Goal: Task Accomplishment & Management: Manage account settings

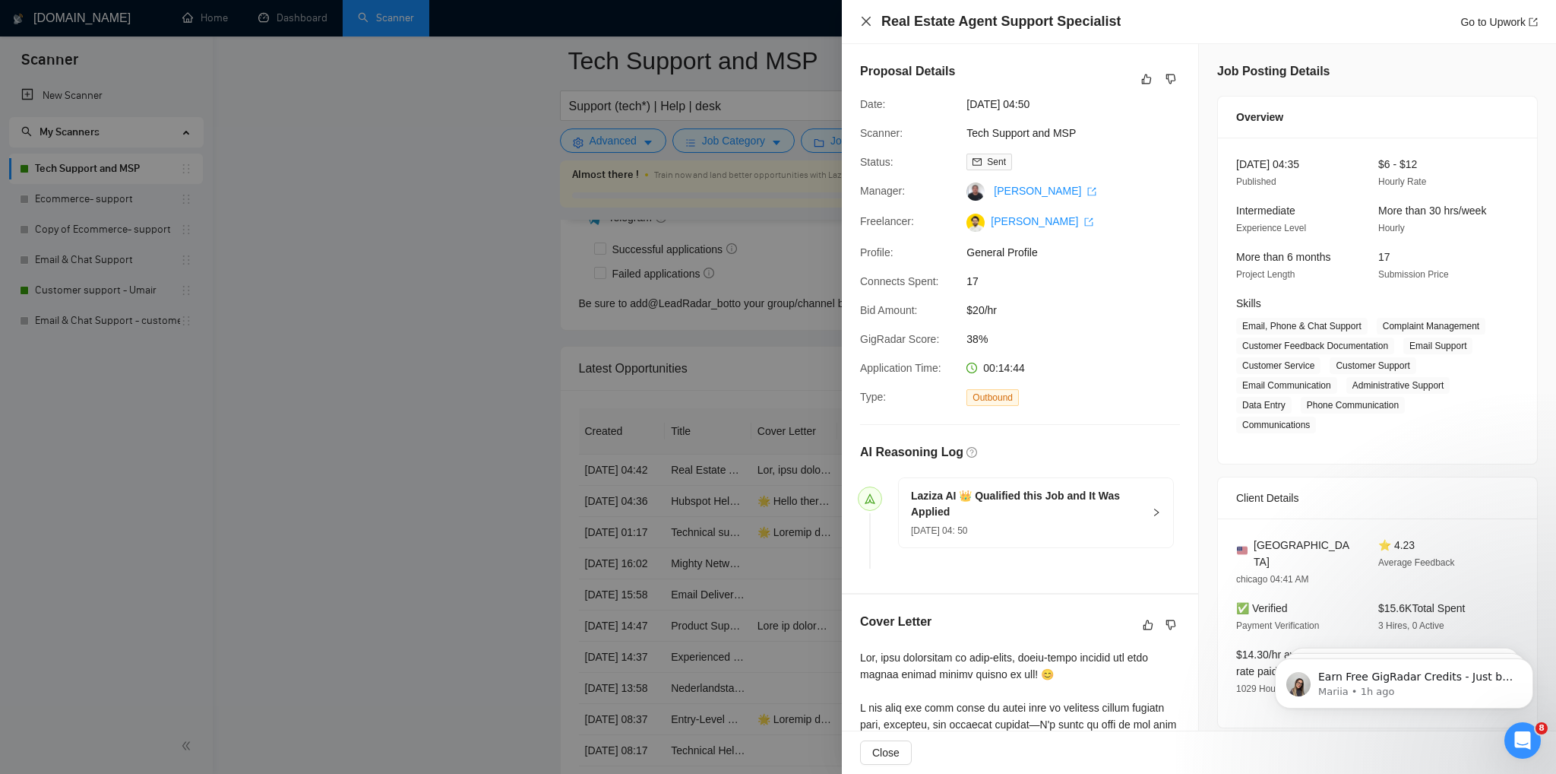
drag, startPoint x: 867, startPoint y: 19, endPoint x: 926, endPoint y: 337, distance: 323.1
click at [867, 20] on icon "close" at bounding box center [866, 21] width 12 height 12
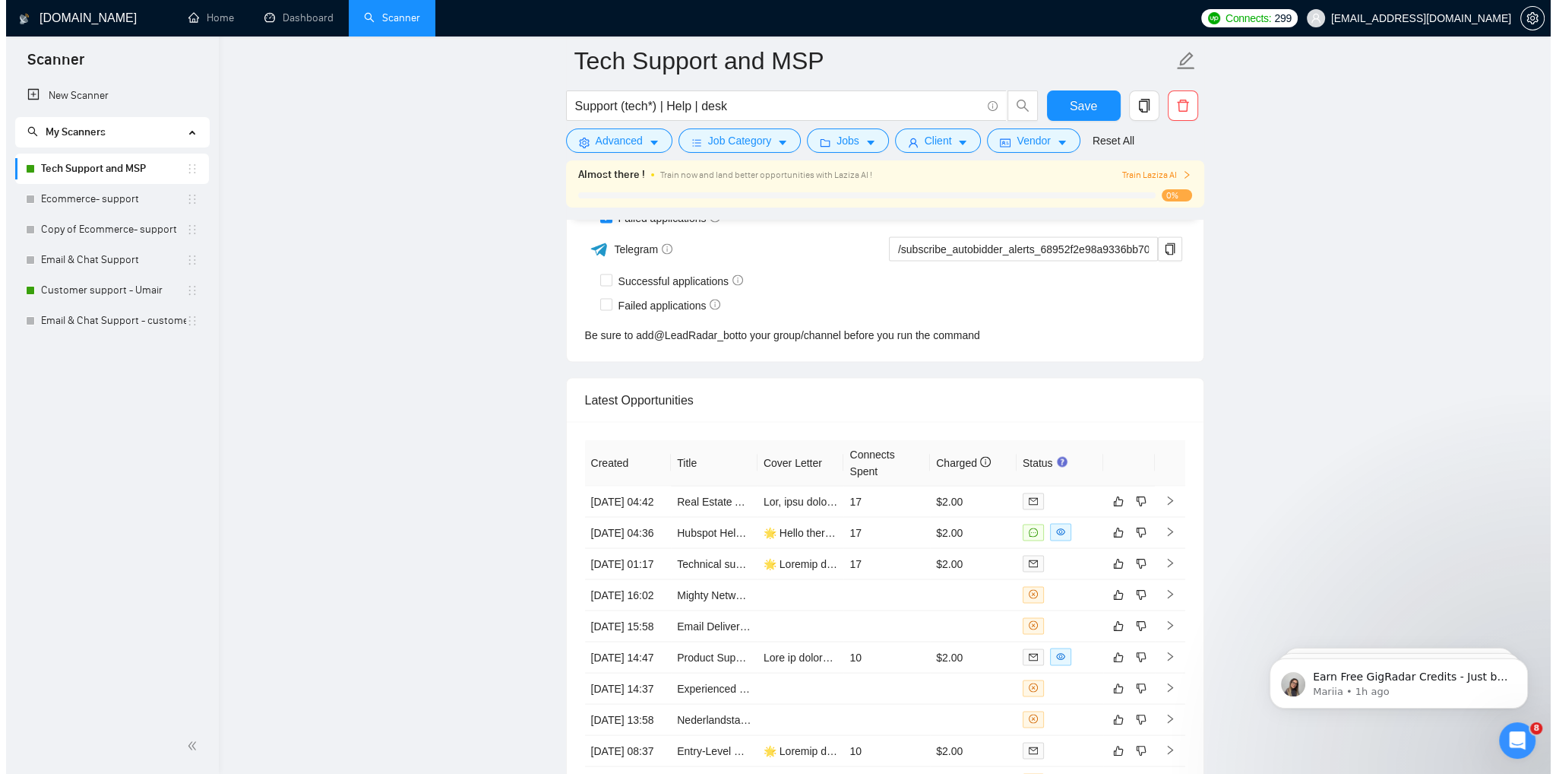
scroll to position [3665, 0]
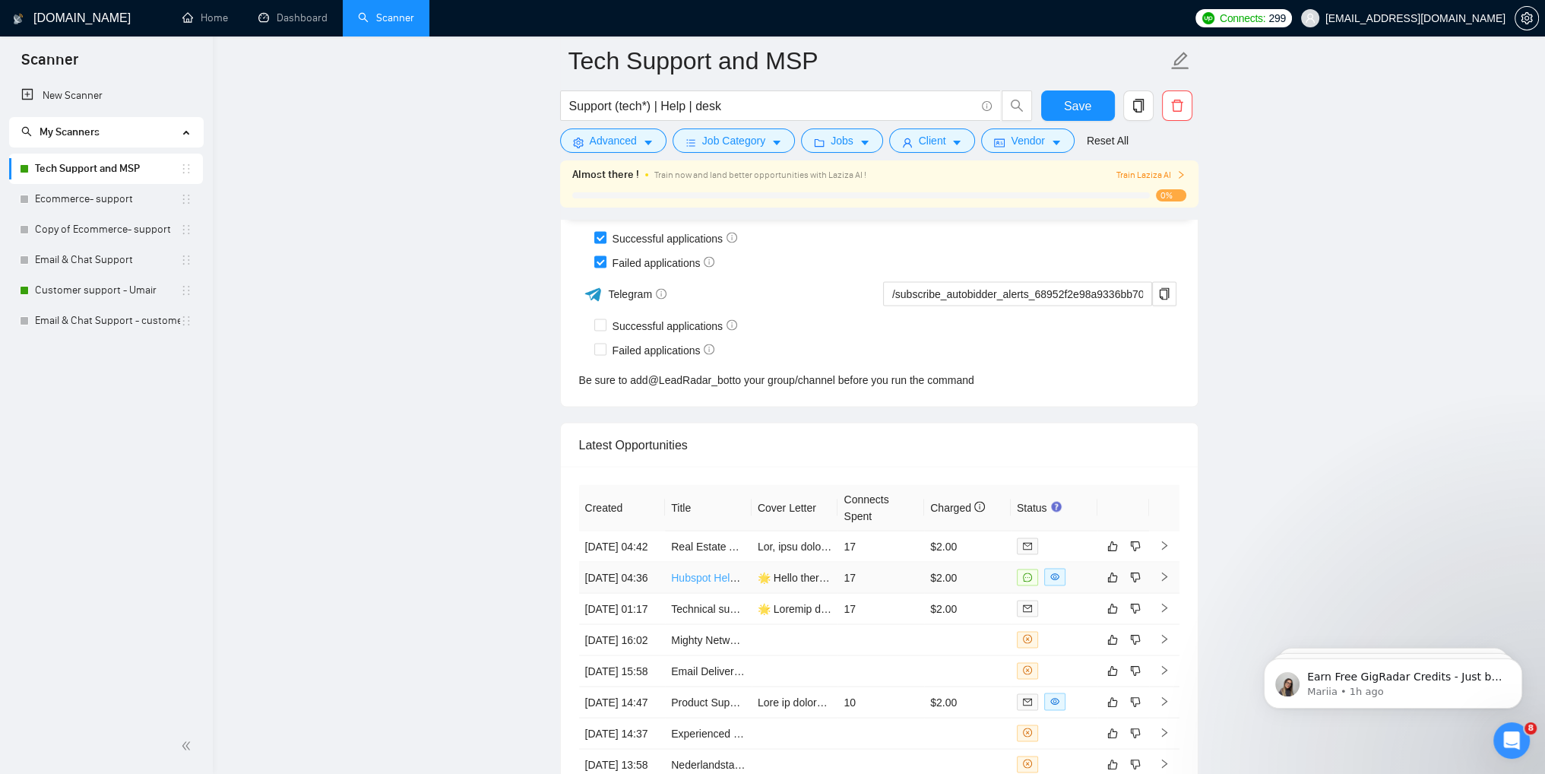
click at [714, 583] on link "Hubspot Help Desk / Service Hub Expert" at bounding box center [767, 577] width 192 height 12
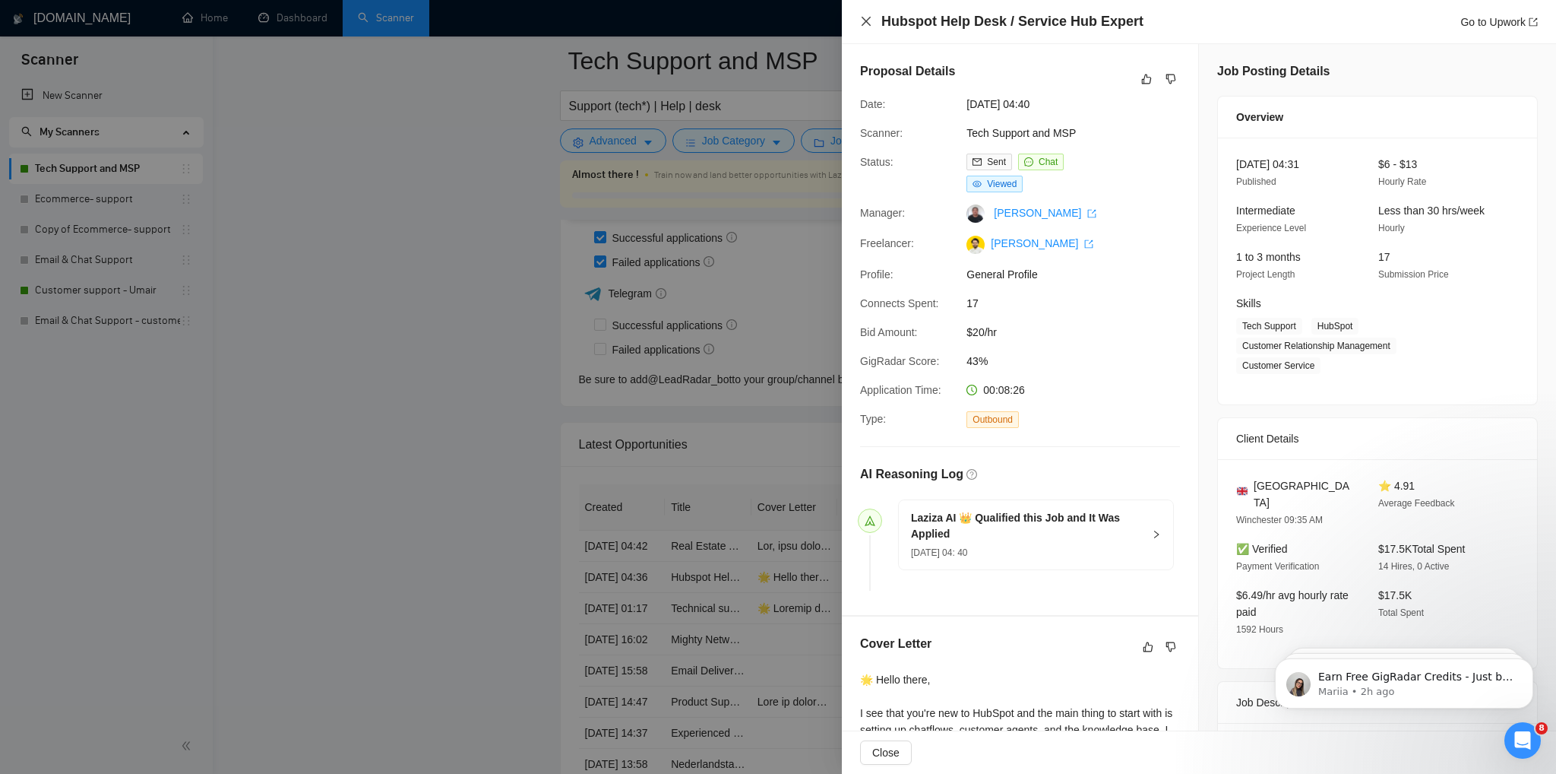
click at [866, 27] on icon "close" at bounding box center [866, 21] width 12 height 12
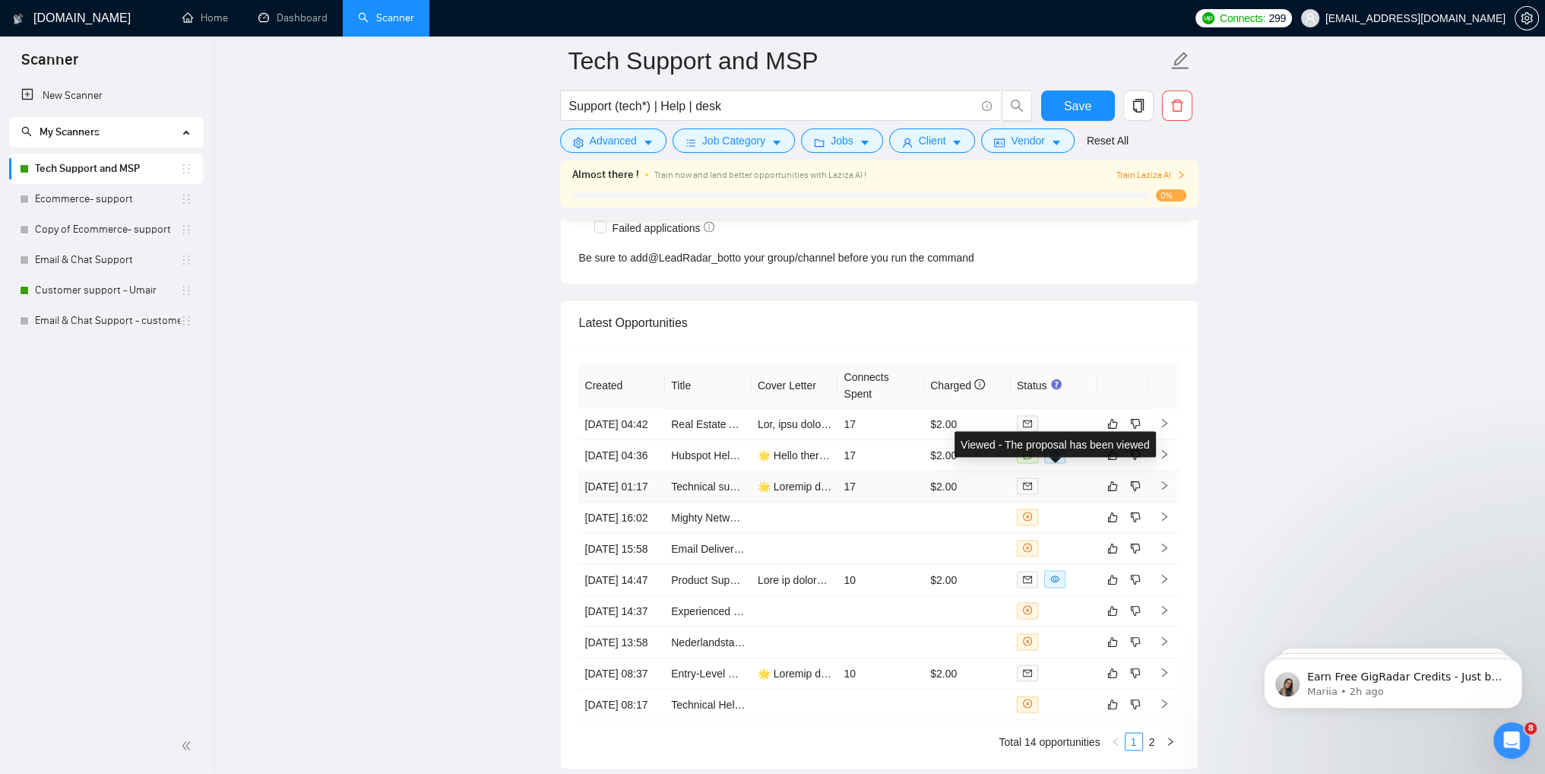
scroll to position [4045, 0]
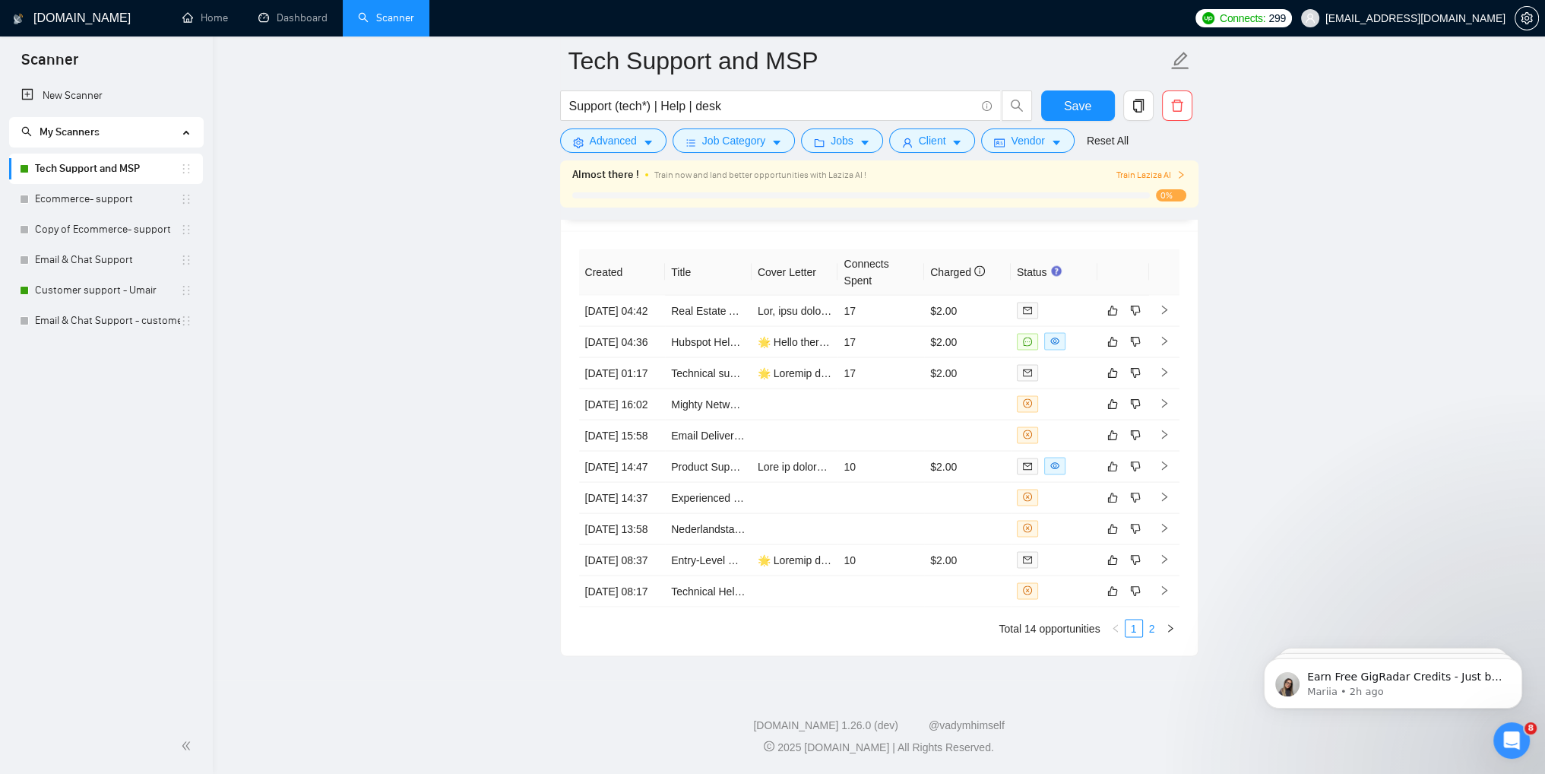
click at [1147, 625] on link "2" at bounding box center [1152, 628] width 17 height 17
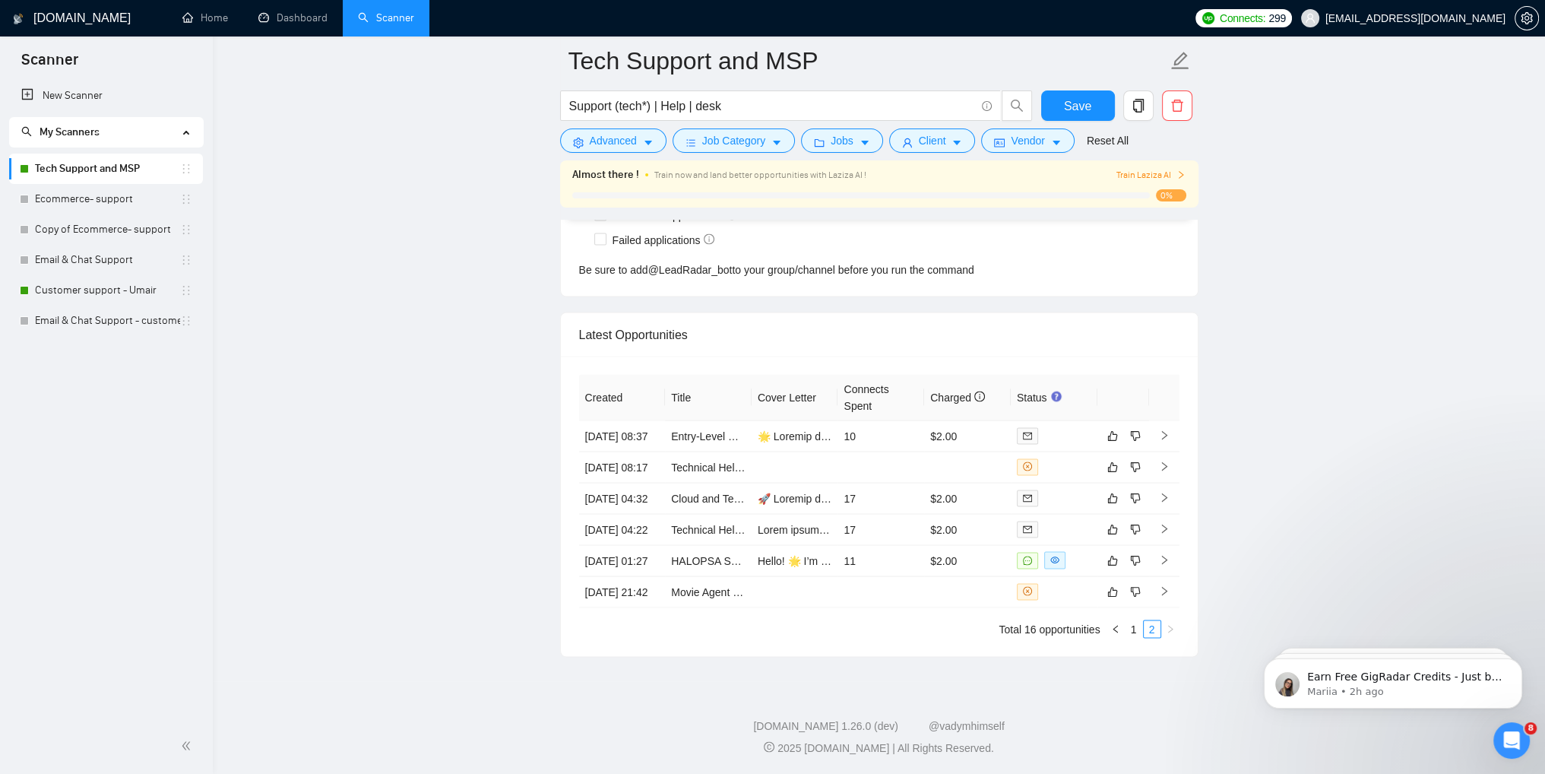
scroll to position [3860, 0]
click at [88, 293] on link "Customer support - Umair" at bounding box center [107, 290] width 145 height 30
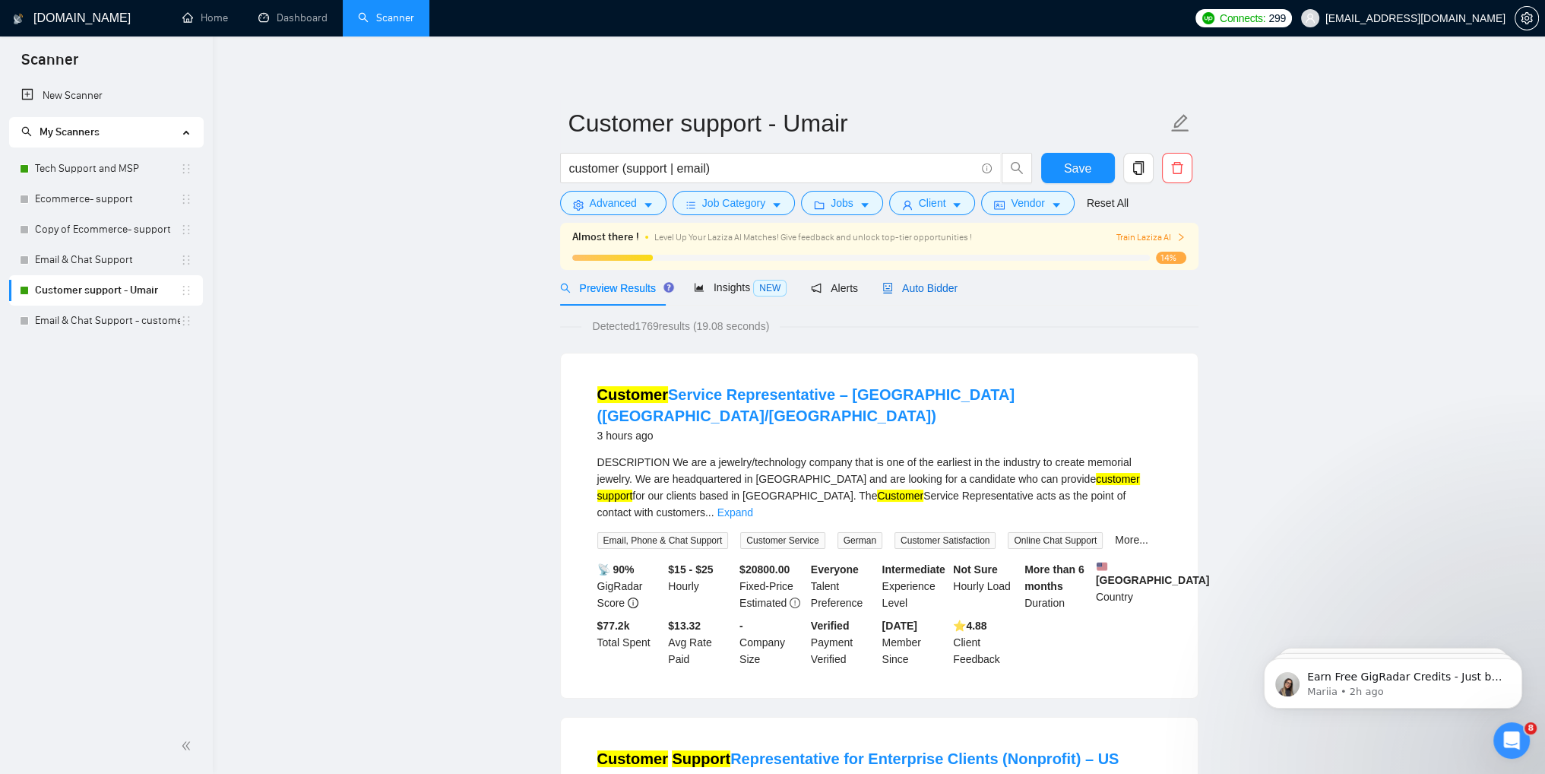
click at [904, 283] on span "Auto Bidder" at bounding box center [919, 288] width 75 height 12
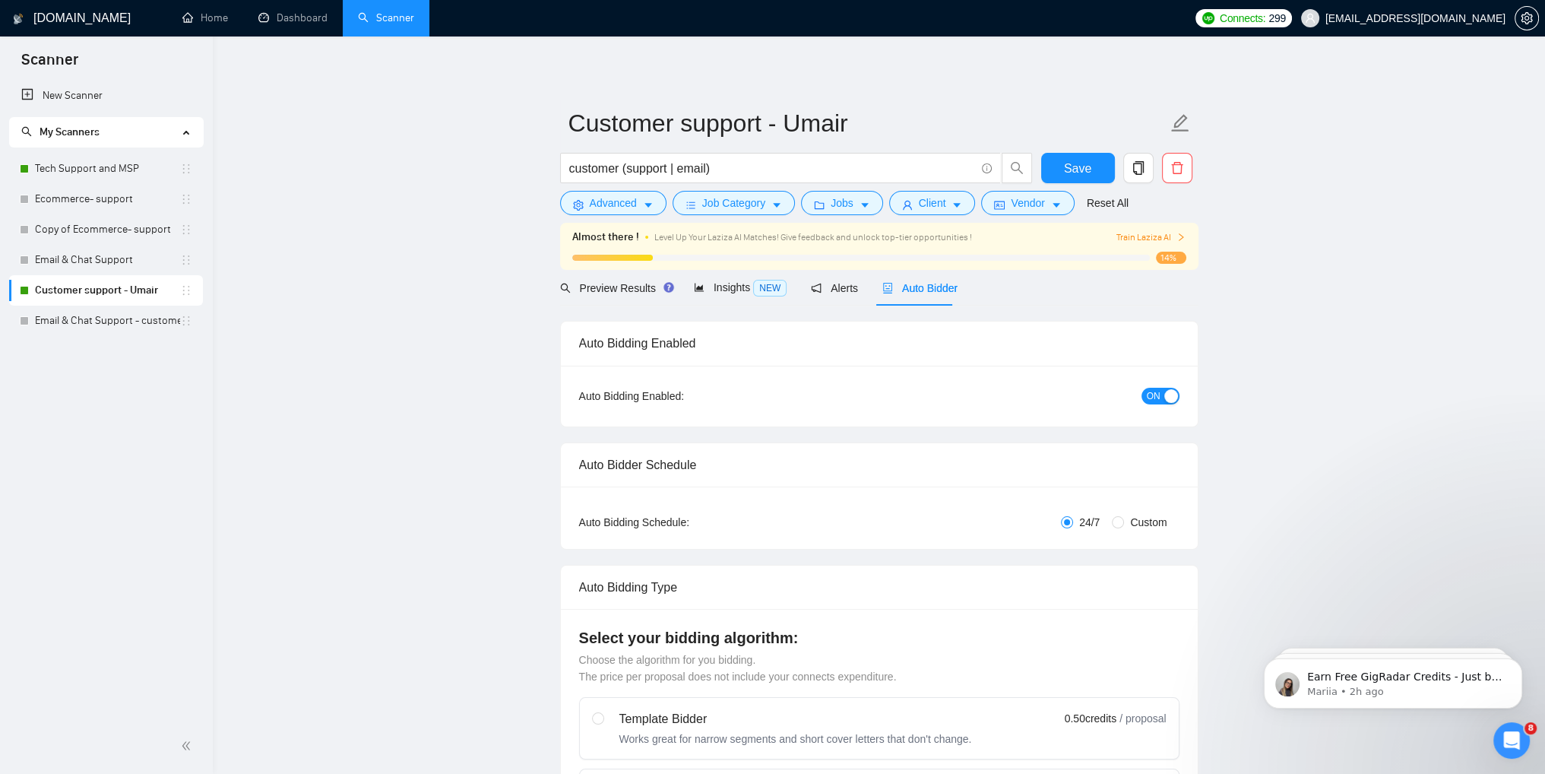
checkbox input "true"
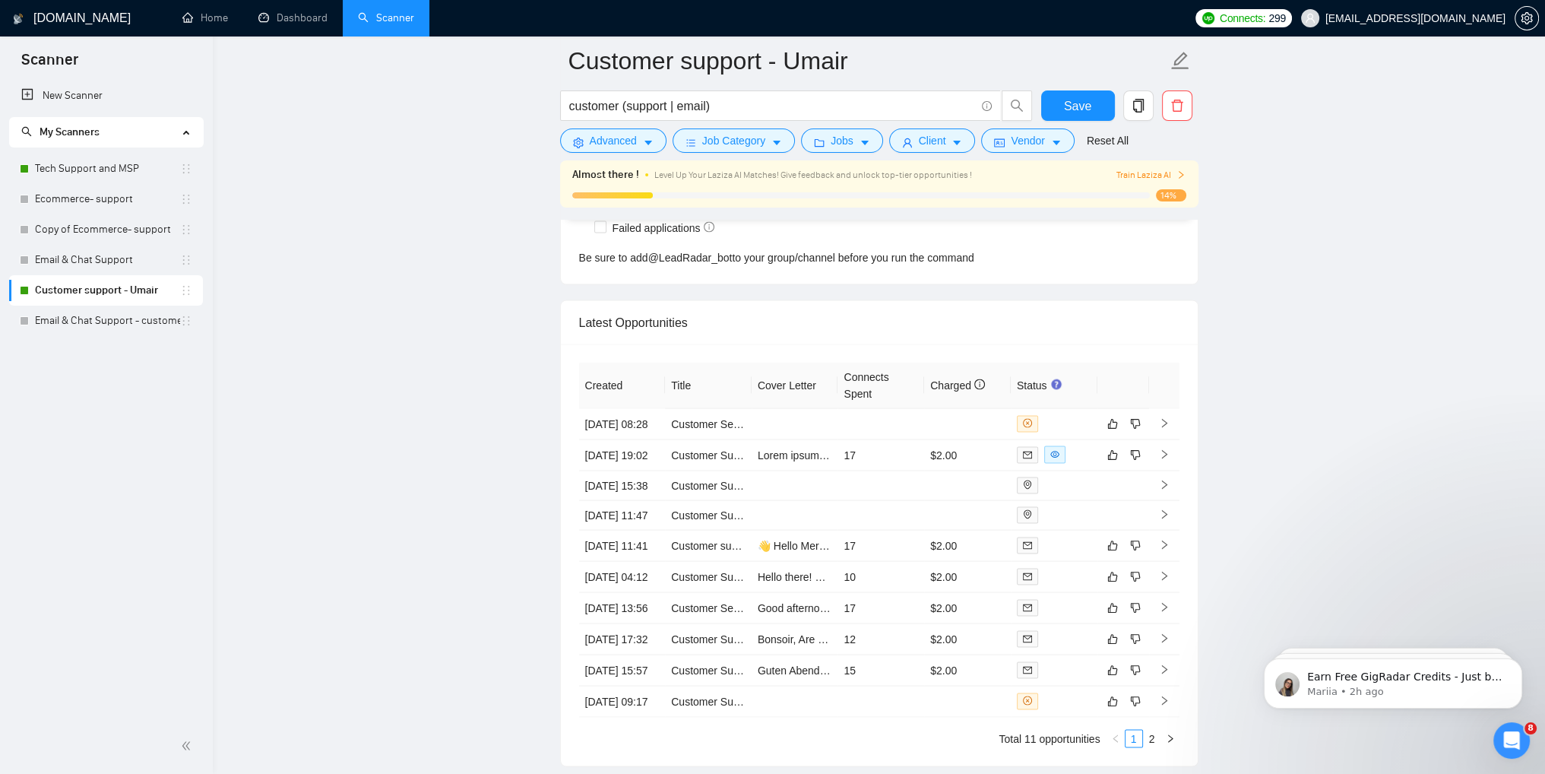
scroll to position [4096, 0]
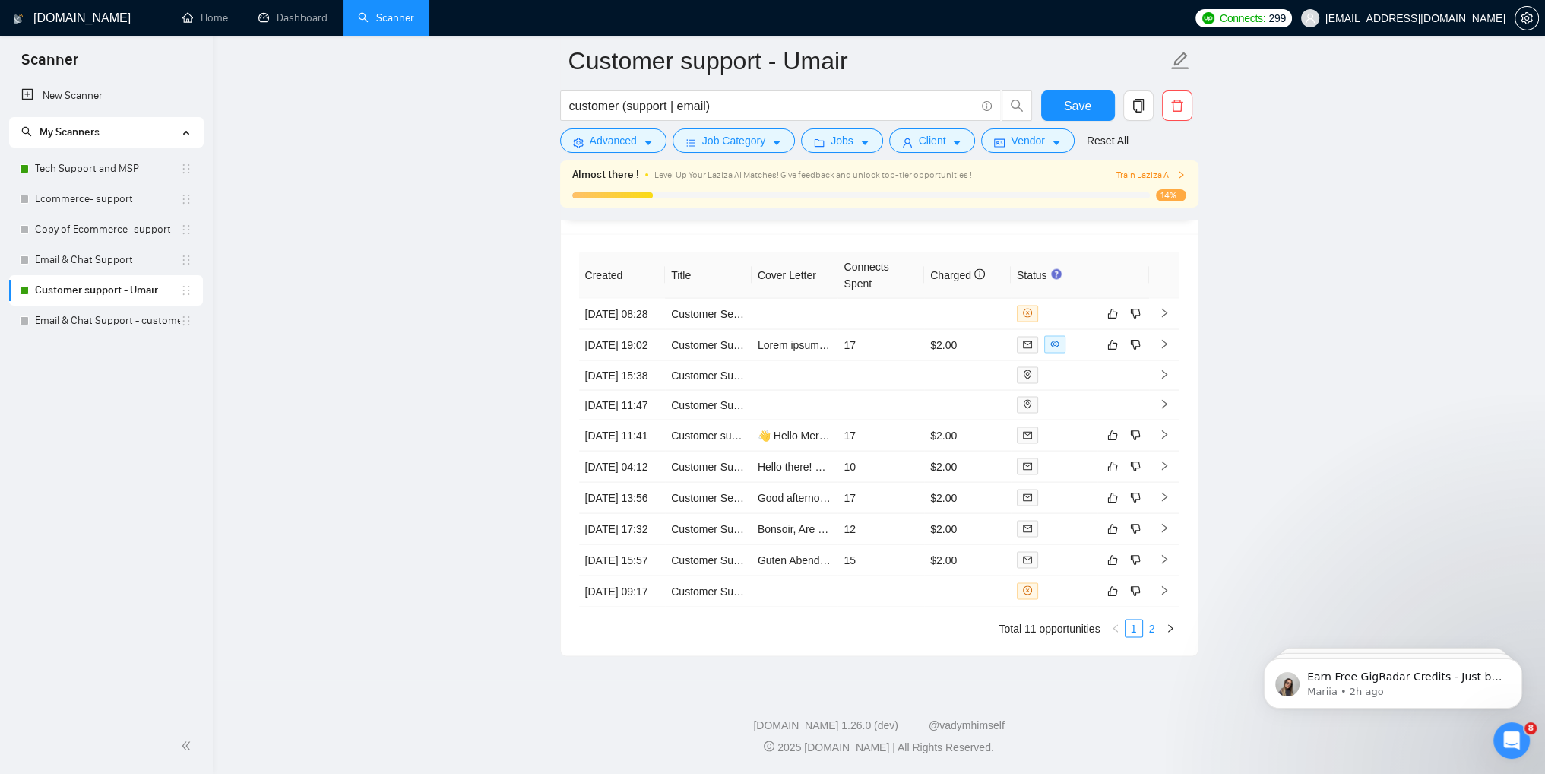
click at [1154, 630] on link "2" at bounding box center [1152, 628] width 17 height 17
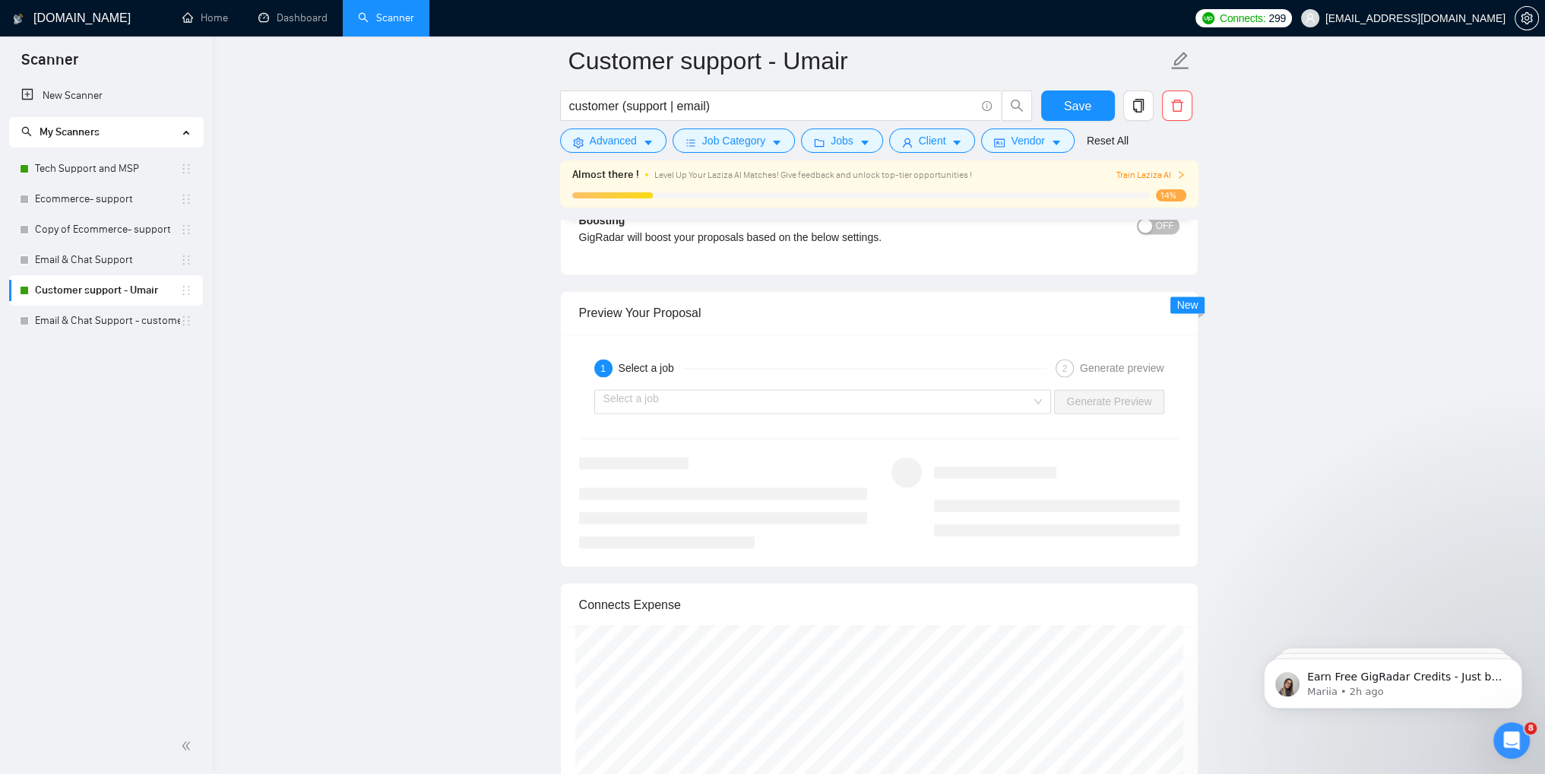
scroll to position [2465, 0]
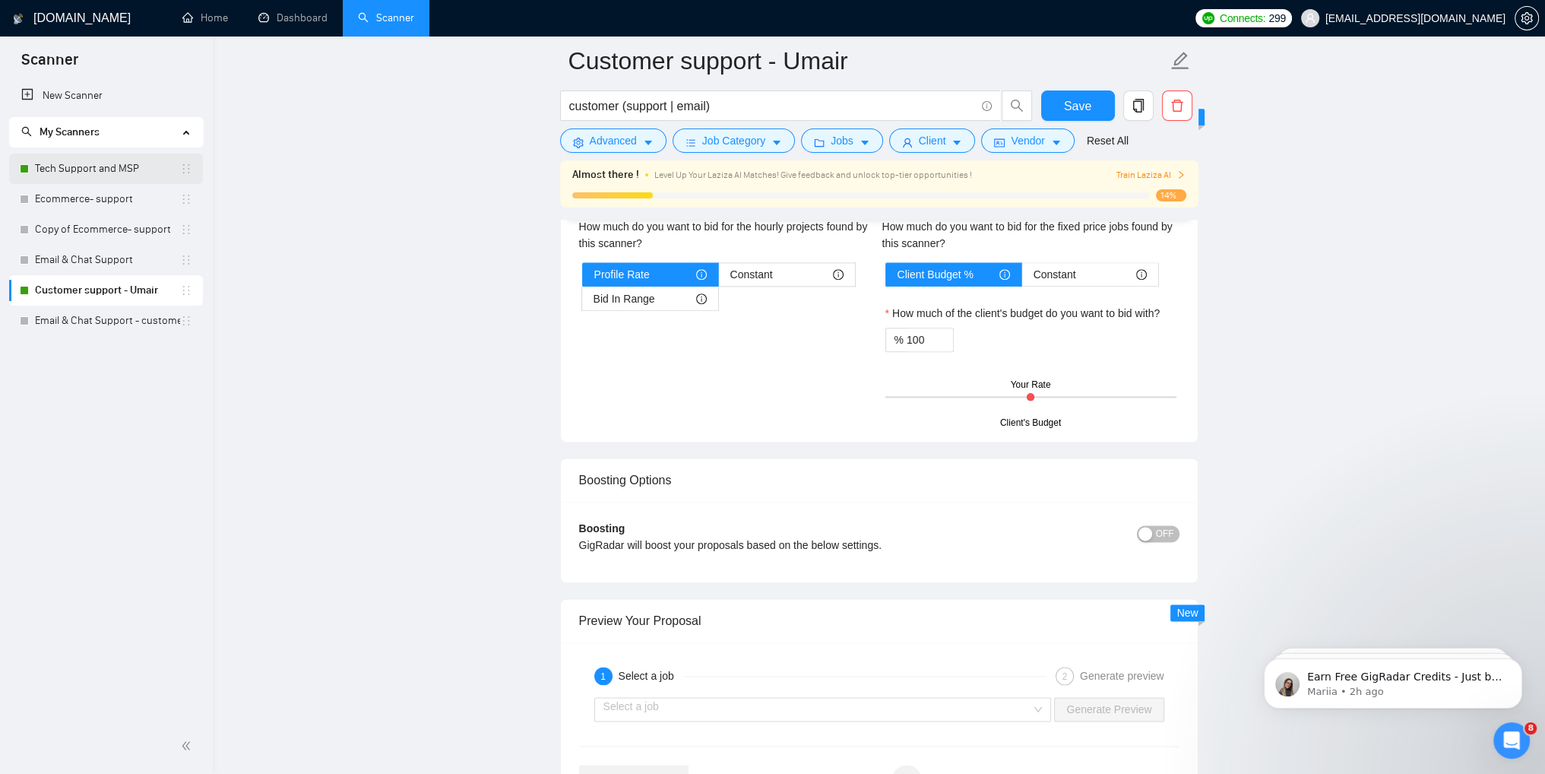
click at [52, 166] on link "Tech Support and MSP" at bounding box center [107, 168] width 145 height 30
